Goal: Task Accomplishment & Management: Complete application form

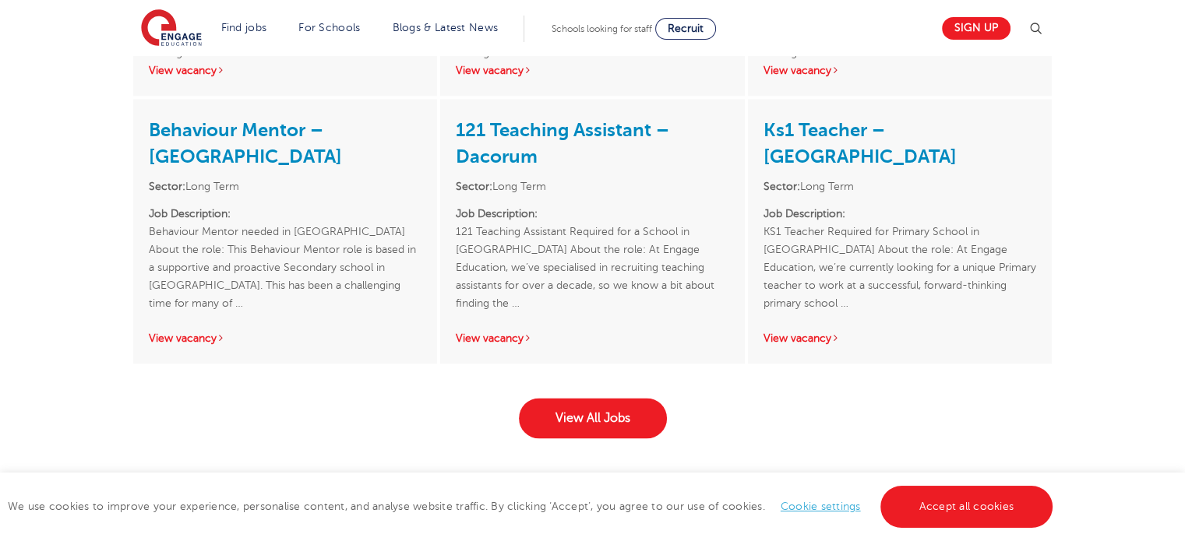
scroll to position [2424, 0]
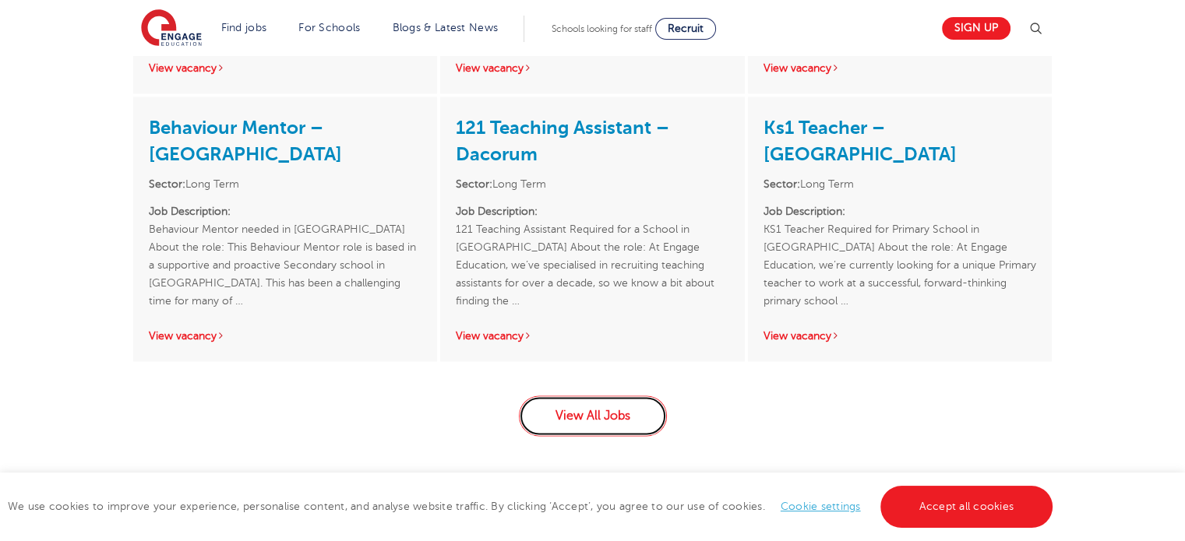
click at [604, 396] on link "View All Jobs" at bounding box center [593, 416] width 148 height 41
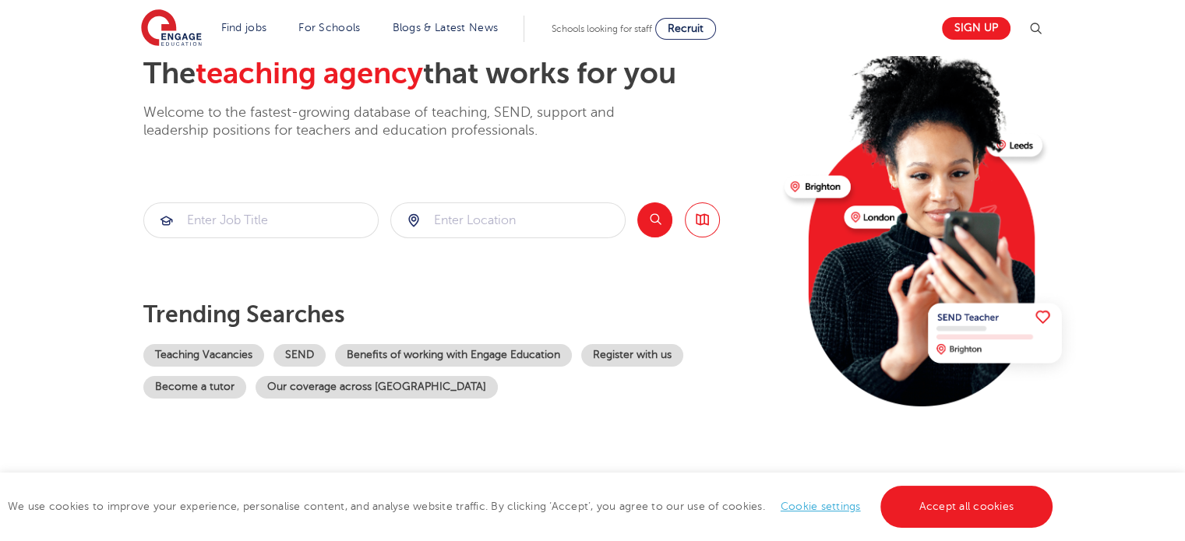
scroll to position [125, 0]
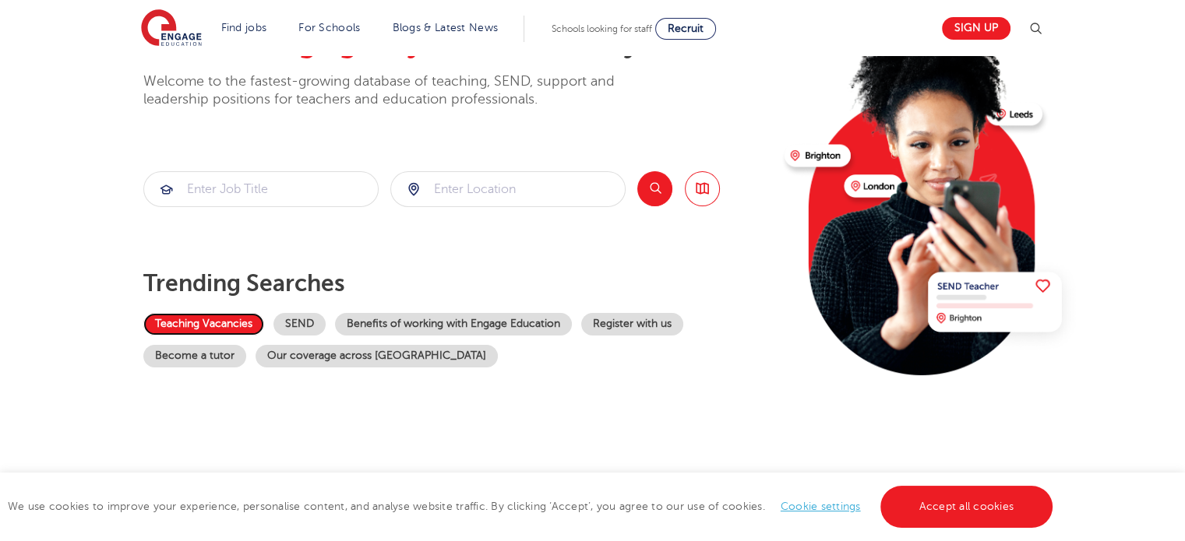
click at [207, 321] on link "Teaching Vacancies" at bounding box center [203, 324] width 121 height 23
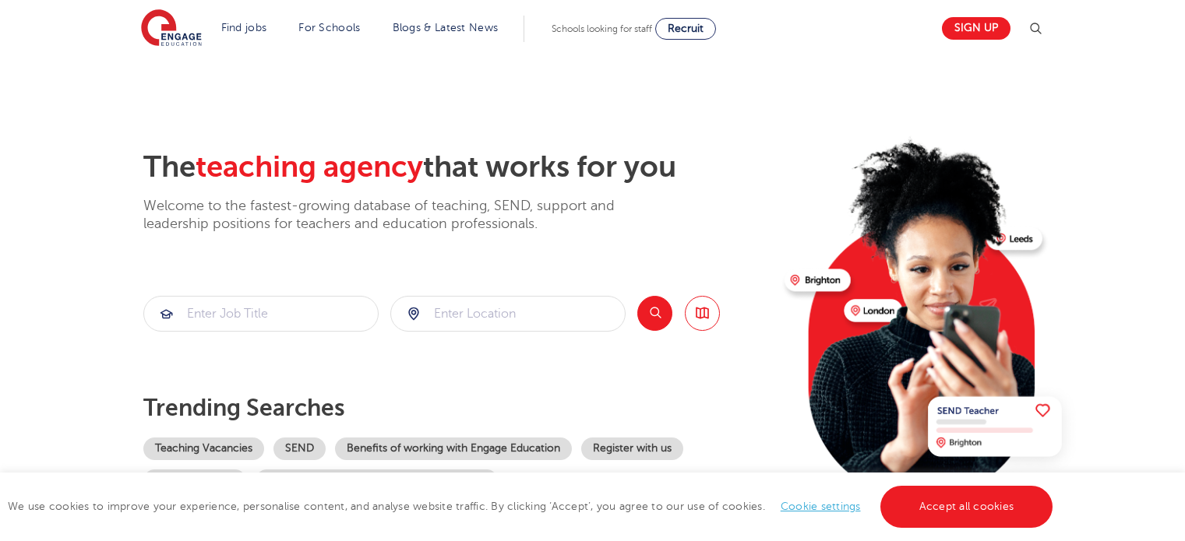
scroll to position [125, 0]
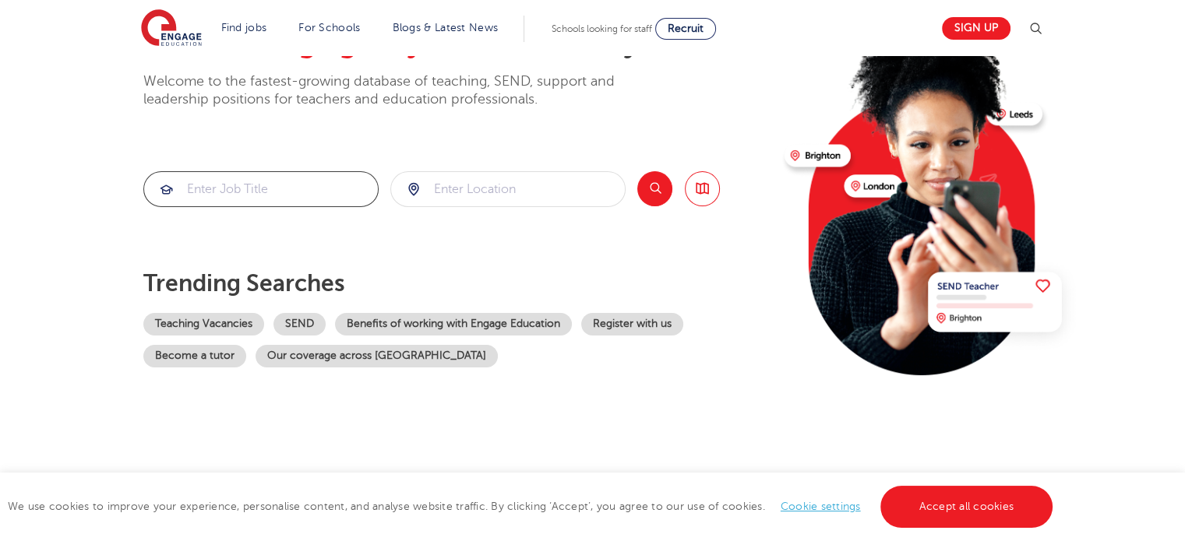
click at [210, 186] on input "search" at bounding box center [261, 189] width 234 height 34
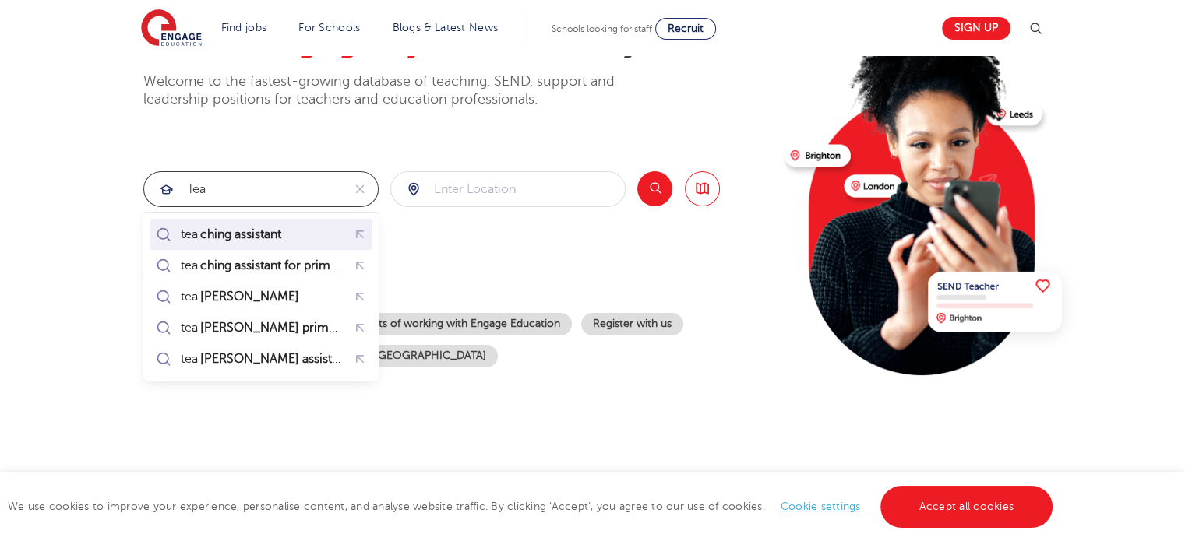
click at [254, 236] on mark "ching assistant" at bounding box center [241, 234] width 86 height 19
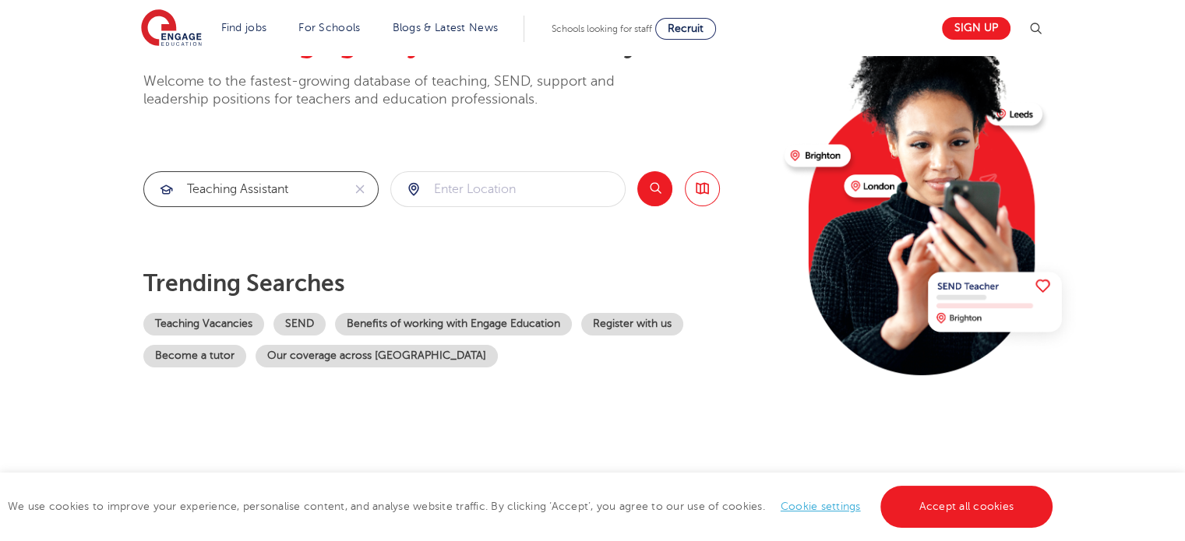
type input "teaching assistant"
click at [455, 189] on input "search" at bounding box center [508, 189] width 234 height 34
type input "e15bg"
click at [656, 188] on button "Search" at bounding box center [654, 188] width 35 height 35
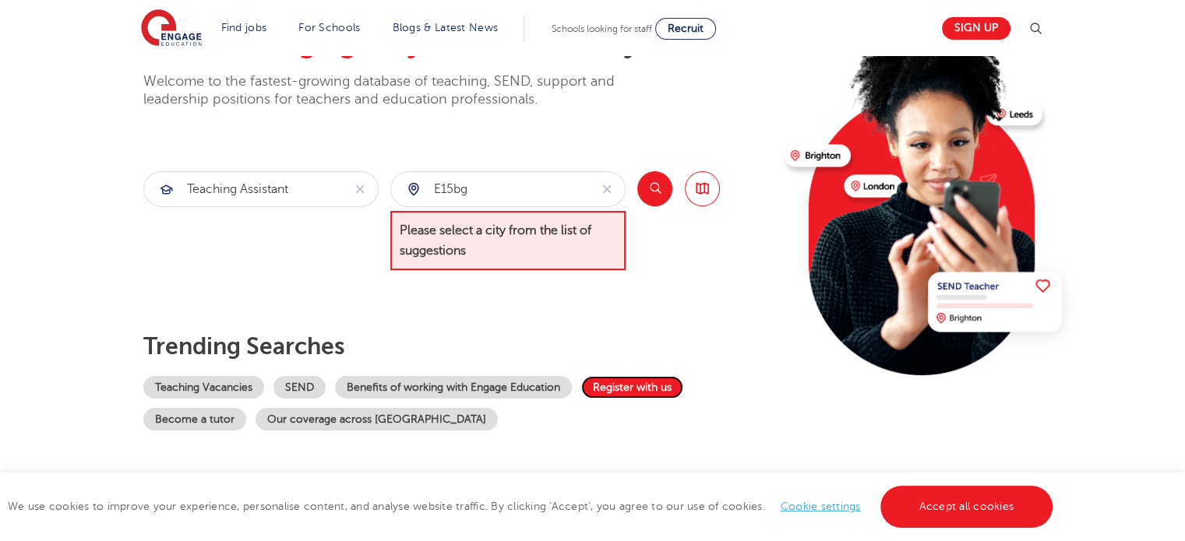
click at [665, 381] on link "Register with us" at bounding box center [632, 387] width 102 height 23
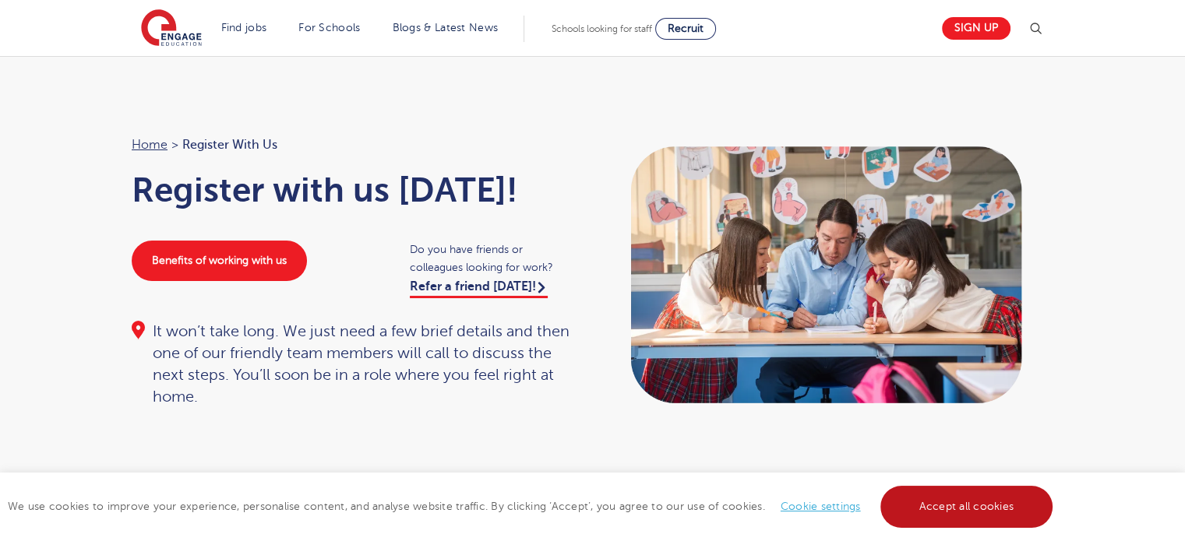
click at [965, 514] on link "Accept all cookies" at bounding box center [966, 507] width 173 height 42
